Goal: Transaction & Acquisition: Purchase product/service

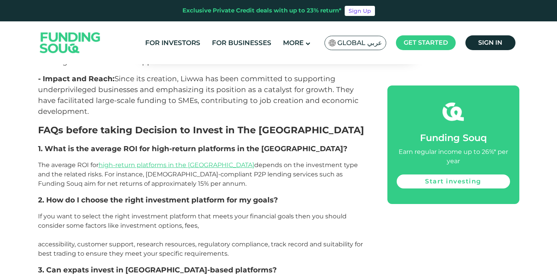
scroll to position [2479, 0]
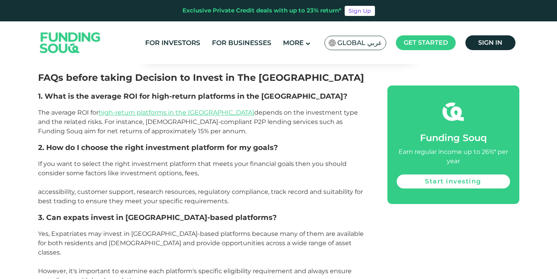
click at [172, 230] on span "Yes, Expatriates may invest in [GEOGRAPHIC_DATA]-based platforms because many o…" at bounding box center [201, 257] width 326 height 54
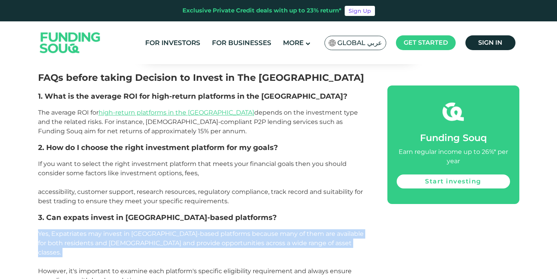
click at [172, 230] on span "Yes, Expatriates may invest in [GEOGRAPHIC_DATA]-based platforms because many o…" at bounding box center [201, 257] width 326 height 54
click at [313, 229] on p "Yes, Expatriates may invest in [GEOGRAPHIC_DATA]-based platforms because many o…" at bounding box center [204, 257] width 332 height 56
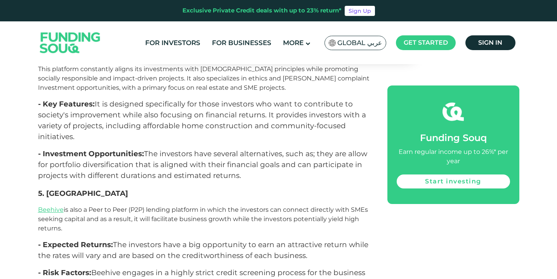
scroll to position [1141, 0]
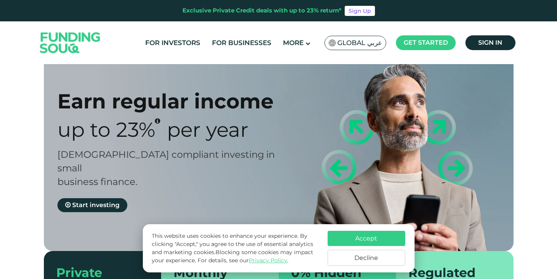
scroll to position [40, 0]
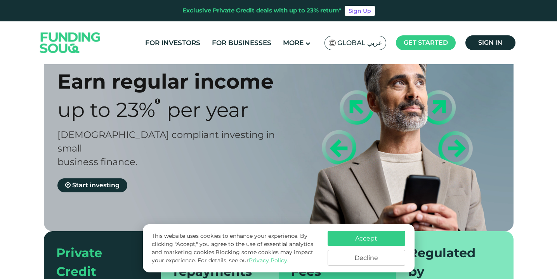
click at [356, 240] on button "Accept" at bounding box center [367, 238] width 78 height 15
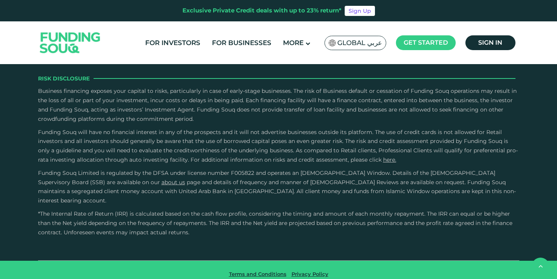
scroll to position [1035, 0]
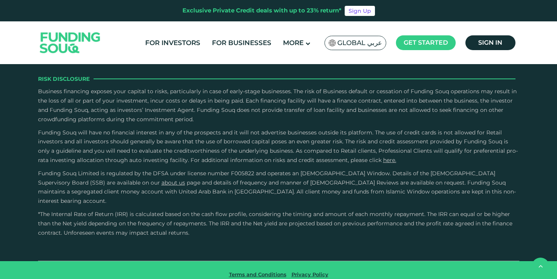
scroll to position [1091, 0]
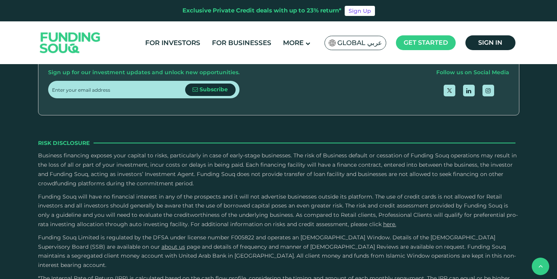
scroll to position [1062, 0]
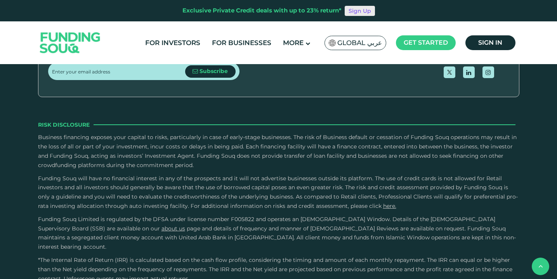
click at [368, 13] on link "Sign Up" at bounding box center [360, 11] width 30 height 10
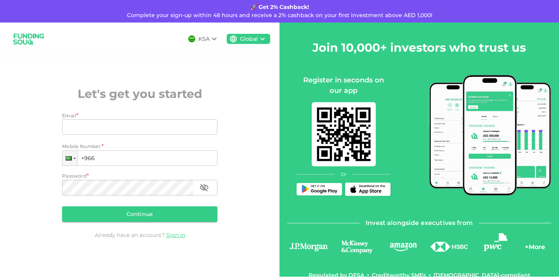
click at [143, 116] on div "Email *" at bounding box center [139, 116] width 155 height 8
click at [177, 235] on link "Sign in" at bounding box center [175, 234] width 19 height 7
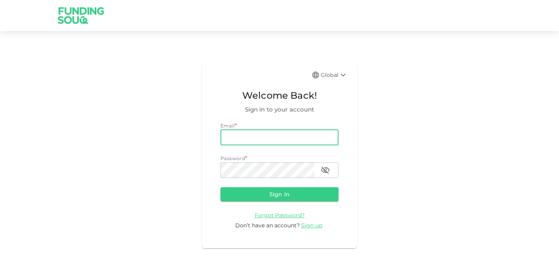
click at [276, 137] on input "email" at bounding box center [279, 138] width 118 height 16
type input "rubnawazqureshi@yahoo.com"
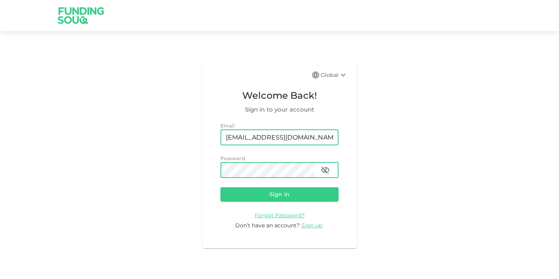
click at [220, 187] on button "Sign in" at bounding box center [279, 194] width 118 height 14
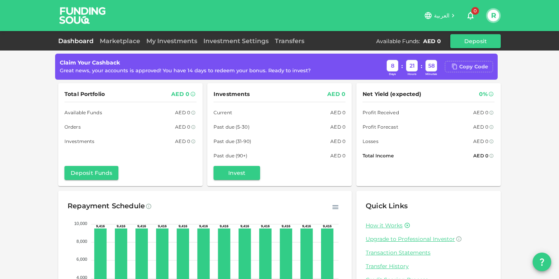
click at [475, 65] on div "Copy Code" at bounding box center [473, 67] width 29 height 8
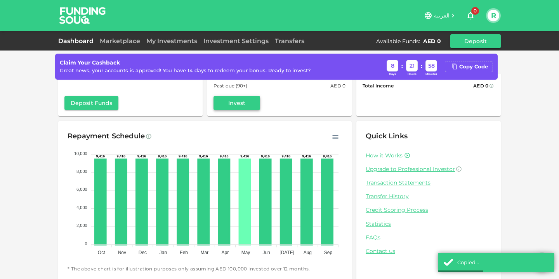
scroll to position [68, 0]
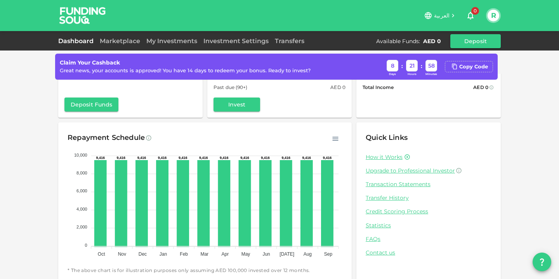
click at [42, 199] on div "Claim Your Cashback Great news, your accounts is approved! You have 14 days to …" at bounding box center [279, 110] width 559 height 356
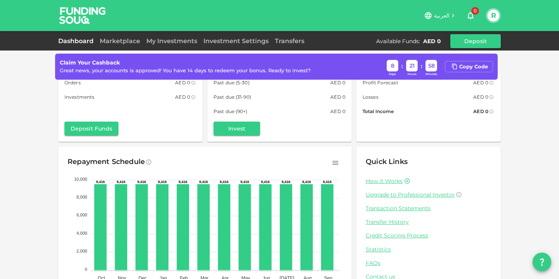
scroll to position [0, 0]
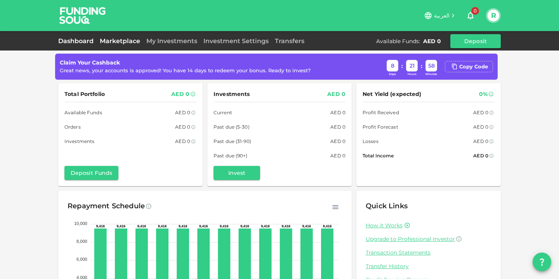
click at [118, 40] on link "Marketplace" at bounding box center [120, 40] width 47 height 7
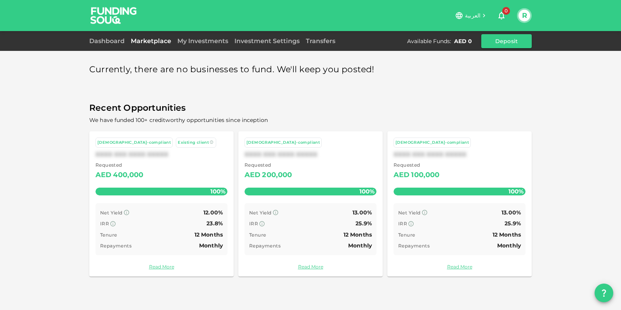
click at [347, 206] on div "Net Yield 13.00% IRR 25.9% Tenure 12 Months Repayments Monthly" at bounding box center [311, 229] width 132 height 52
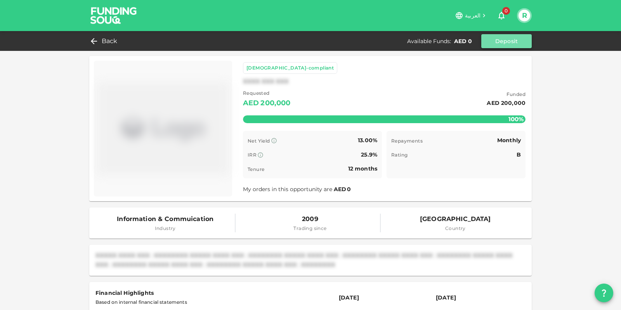
click at [506, 42] on button "Deposit" at bounding box center [506, 41] width 50 height 14
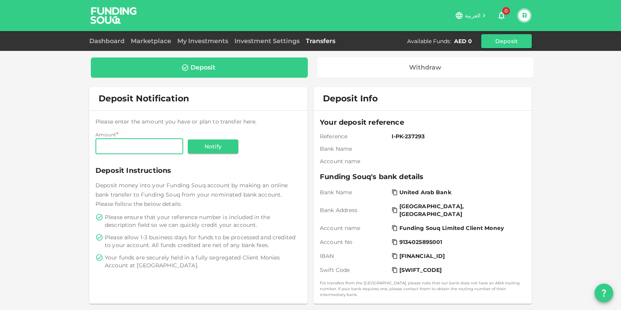
click at [301, 173] on div "Please enter the amount you have or plan to transfer here. Amount * Amount Amou…" at bounding box center [198, 193] width 218 height 165
click at [123, 154] on div "Amount Amount" at bounding box center [139, 147] width 88 height 17
click at [125, 148] on input "Amount" at bounding box center [139, 147] width 88 height 16
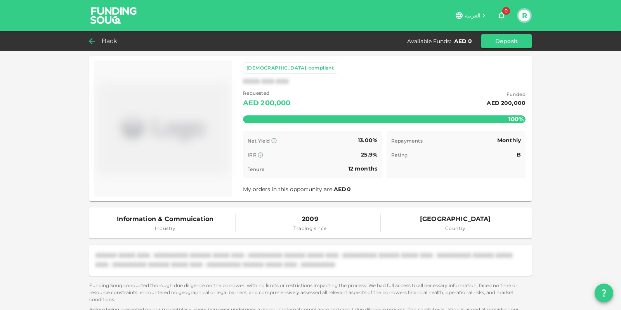
click at [109, 43] on span "Back" at bounding box center [110, 41] width 16 height 11
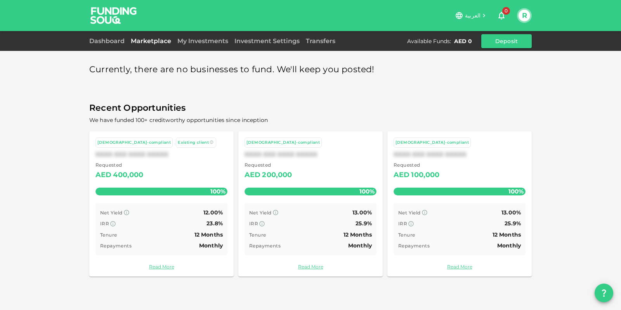
click at [559, 141] on div "Currently, there are no businesses to fund. We'll keep you posted! Recent Oppor…" at bounding box center [310, 155] width 621 height 310
click at [165, 209] on div "Net Yield 12.00%" at bounding box center [161, 213] width 123 height 10
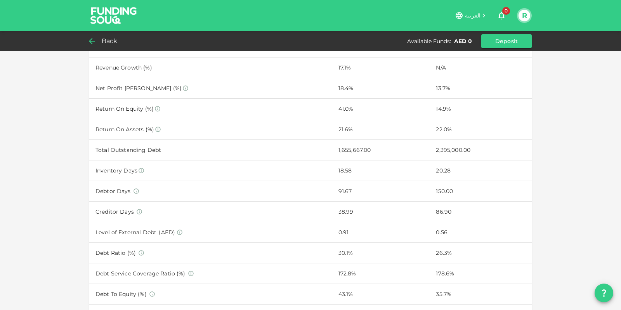
scroll to position [218, 0]
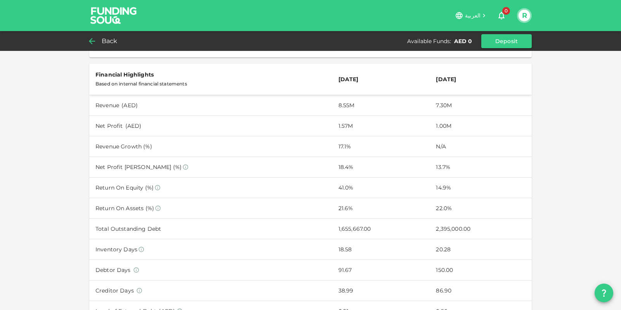
click at [559, 141] on div "Sharia-compliant Existing client XXXX XXX XXX Requested AED 400,000 Funded AED …" at bounding box center [310, 162] width 621 height 760
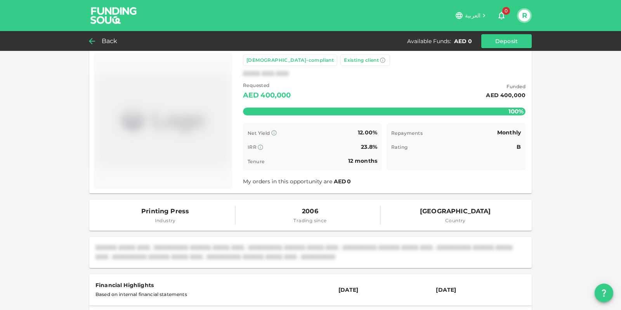
scroll to position [0, 0]
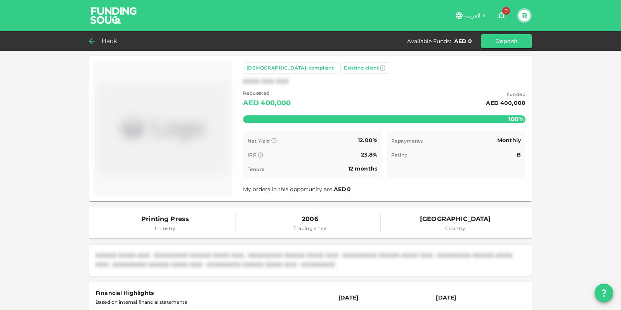
click at [518, 158] on div "Repayments Monthly Rating B Time remaining B" at bounding box center [456, 154] width 139 height 47
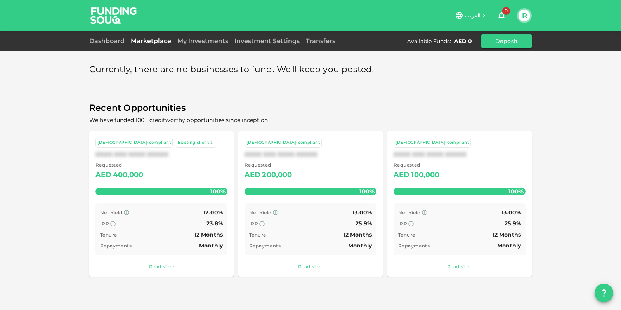
click at [559, 160] on div "Currently, there are no businesses to fund. We'll keep you posted! Recent Oppor…" at bounding box center [310, 155] width 621 height 310
click at [318, 263] on link "Read More" at bounding box center [311, 266] width 132 height 7
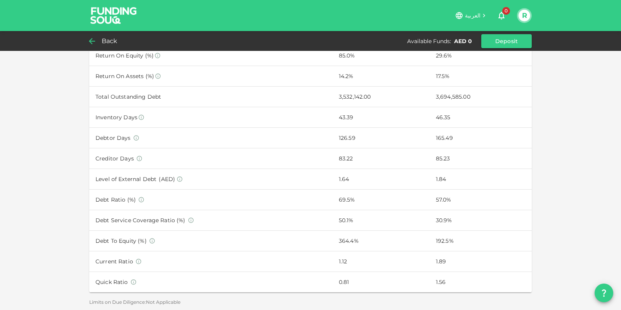
scroll to position [217, 0]
